Goal: Information Seeking & Learning: Learn about a topic

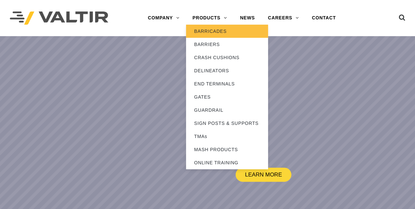
click at [214, 31] on link "BARRICADES" at bounding box center [227, 31] width 82 height 13
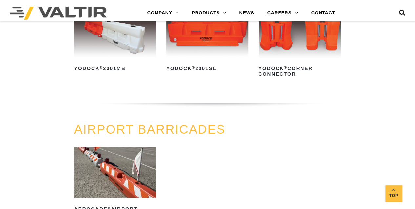
scroll to position [350, 0]
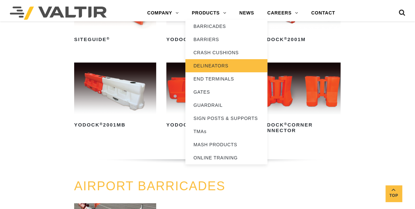
click at [207, 65] on link "DELINEATORS" at bounding box center [226, 65] width 82 height 13
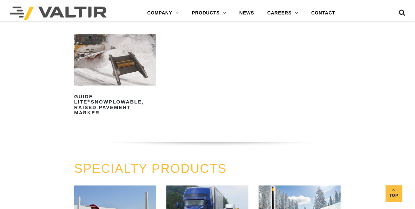
scroll to position [306, 0]
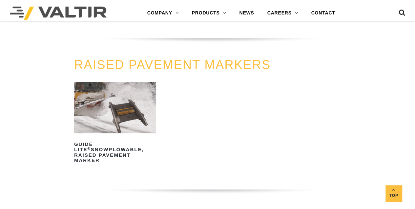
click at [122, 98] on img at bounding box center [115, 107] width 82 height 51
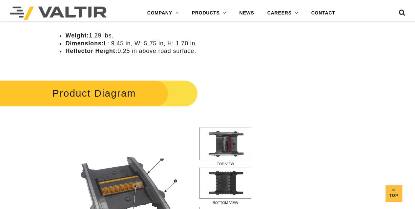
scroll to position [547, 0]
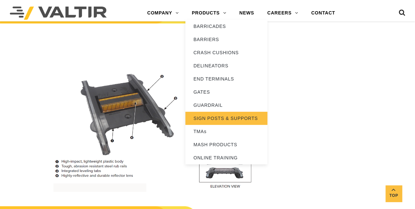
click at [217, 119] on link "SIGN POSTS & SUPPORTS" at bounding box center [226, 118] width 82 height 13
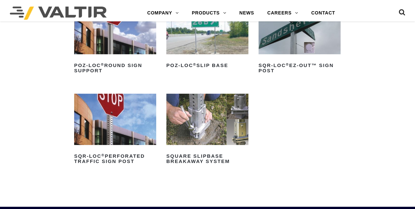
scroll to position [109, 0]
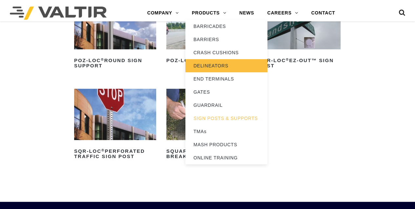
click at [218, 66] on link "DELINEATORS" at bounding box center [226, 65] width 82 height 13
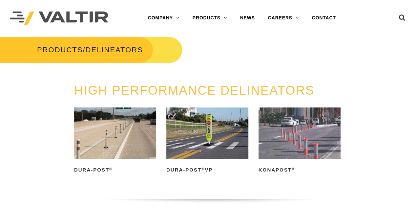
click at [154, 133] on img at bounding box center [115, 132] width 82 height 51
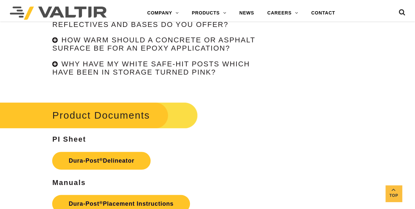
scroll to position [1466, 0]
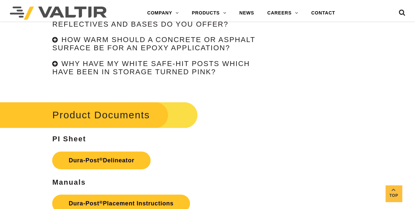
click at [54, 64] on div "Why have my white Safe-Hit posts which have been in storage turned pink?" at bounding box center [155, 68] width 207 height 17
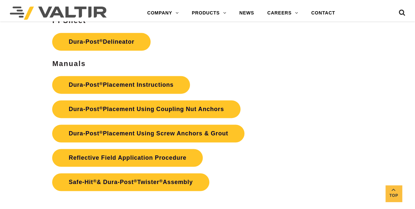
scroll to position [1663, 0]
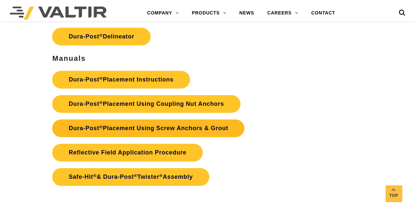
click at [192, 121] on link "Dura-Post ® Placement Using Screw Anchors & Grout" at bounding box center [148, 128] width 192 height 18
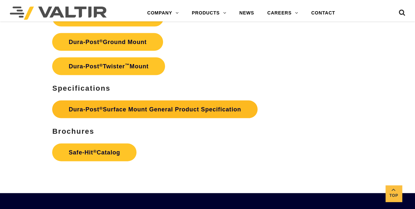
scroll to position [1904, 0]
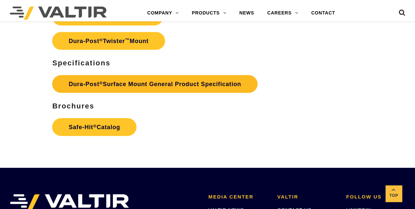
click at [132, 82] on link "Dura-Post ® Surface Mount General Product Specification" at bounding box center [154, 84] width 205 height 18
